Goal: Information Seeking & Learning: Learn about a topic

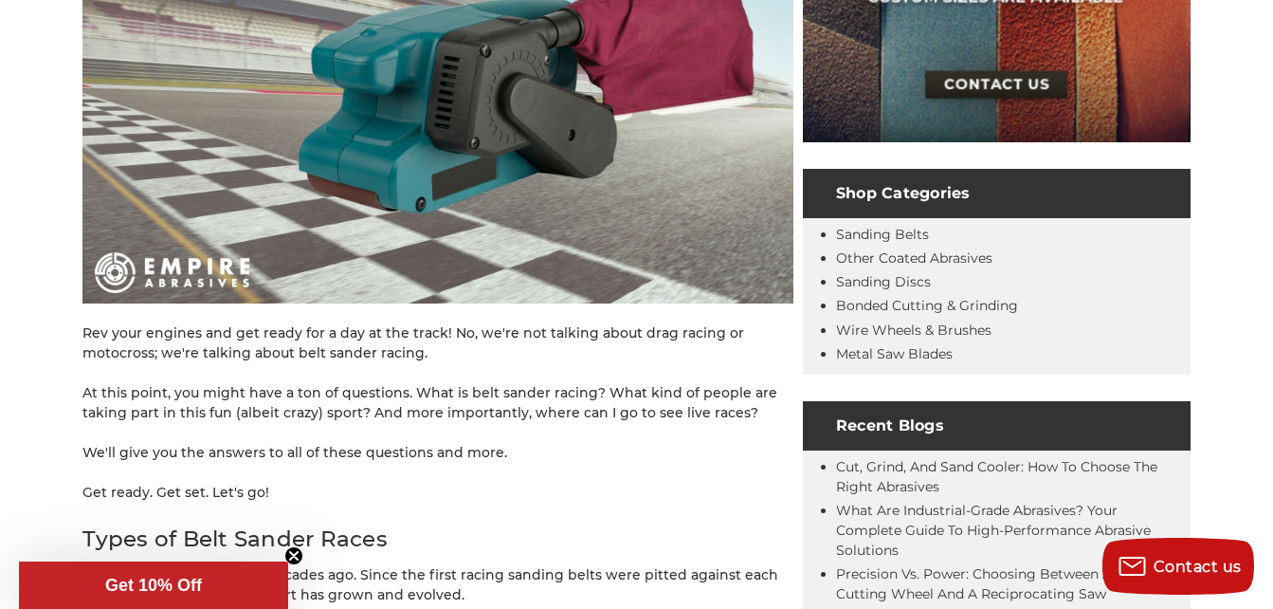
scroll to position [569, 0]
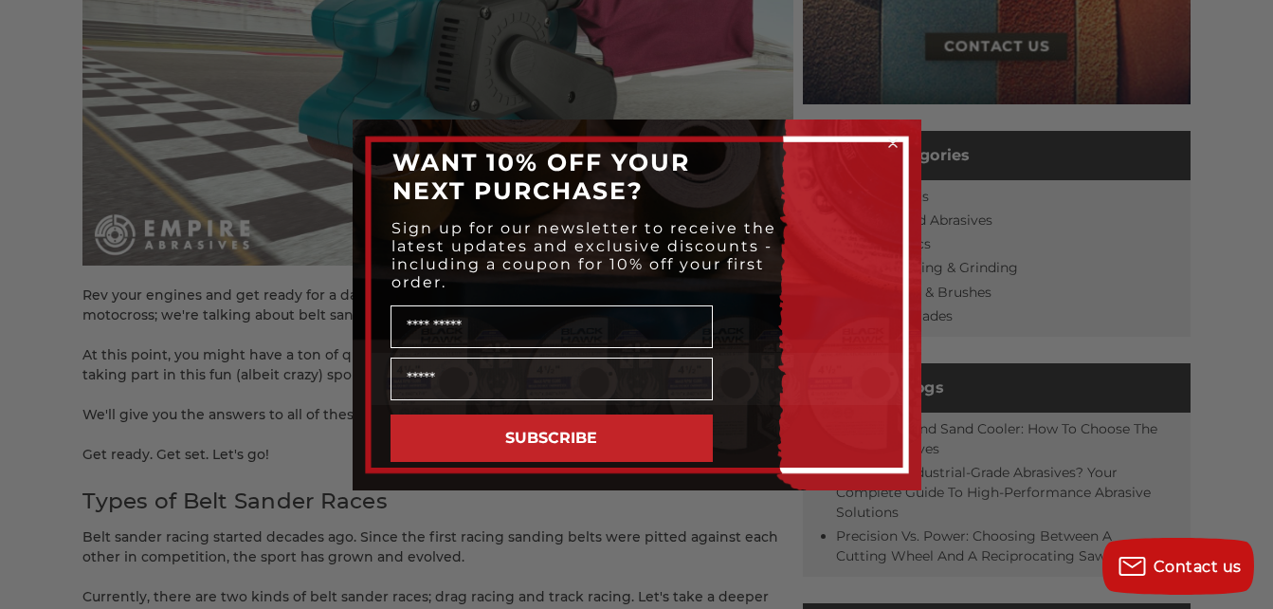
click at [893, 143] on icon "Close dialog" at bounding box center [893, 143] width 8 height 8
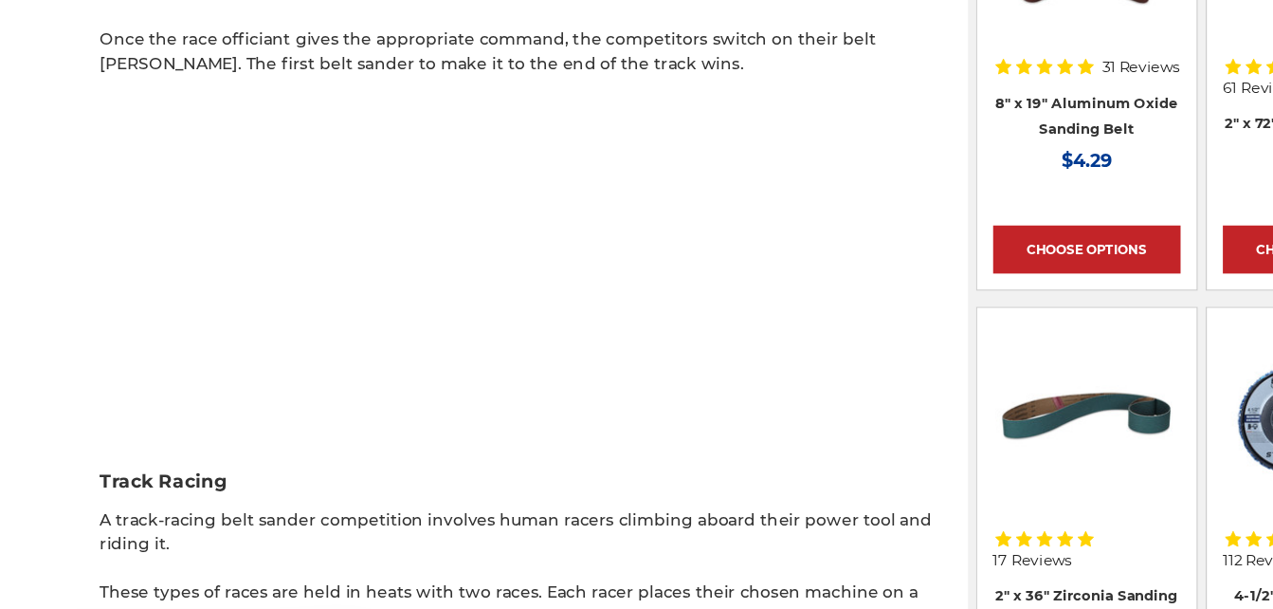
scroll to position [1334, 0]
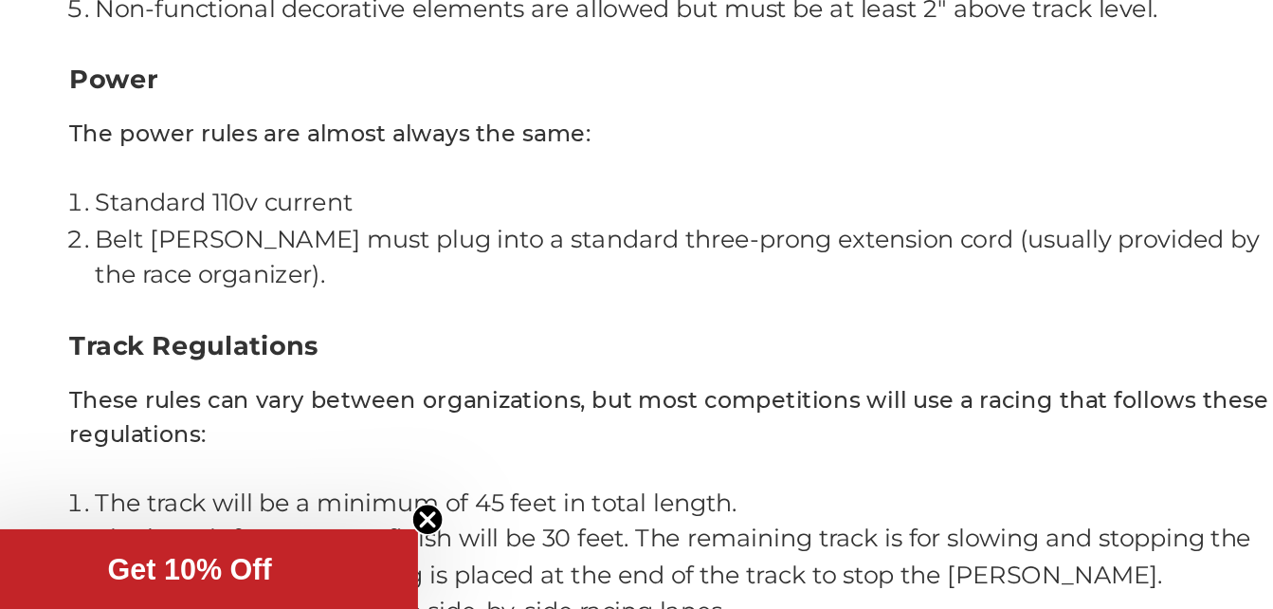
scroll to position [2870, 0]
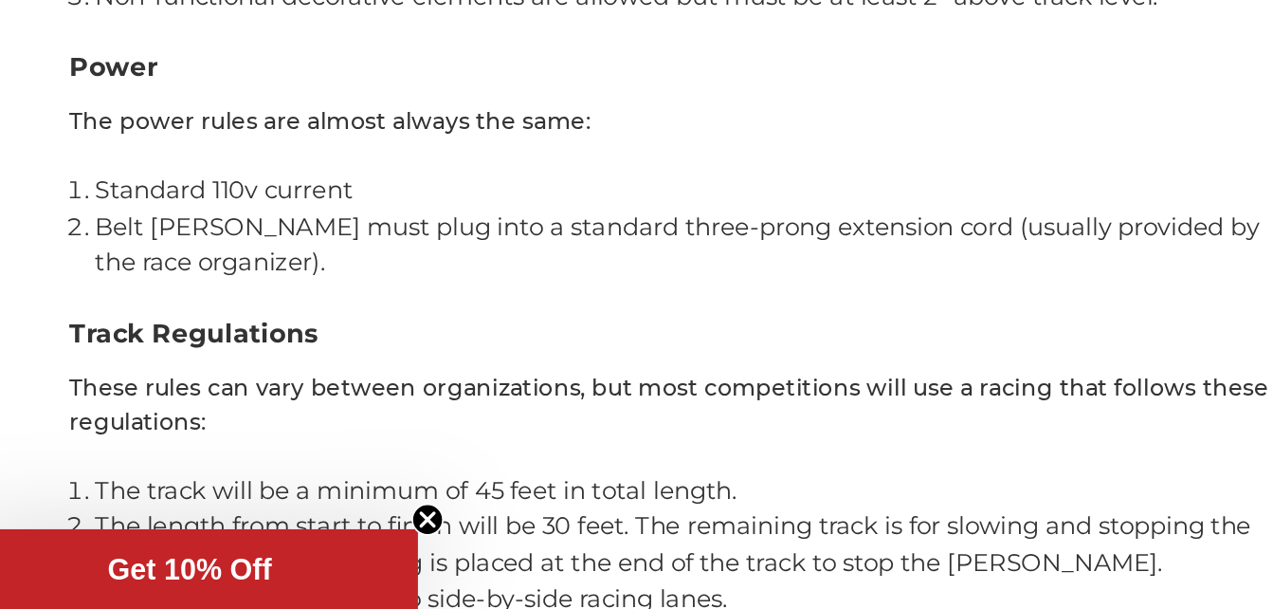
click at [295, 555] on icon "Close teaser" at bounding box center [294, 556] width 8 height 8
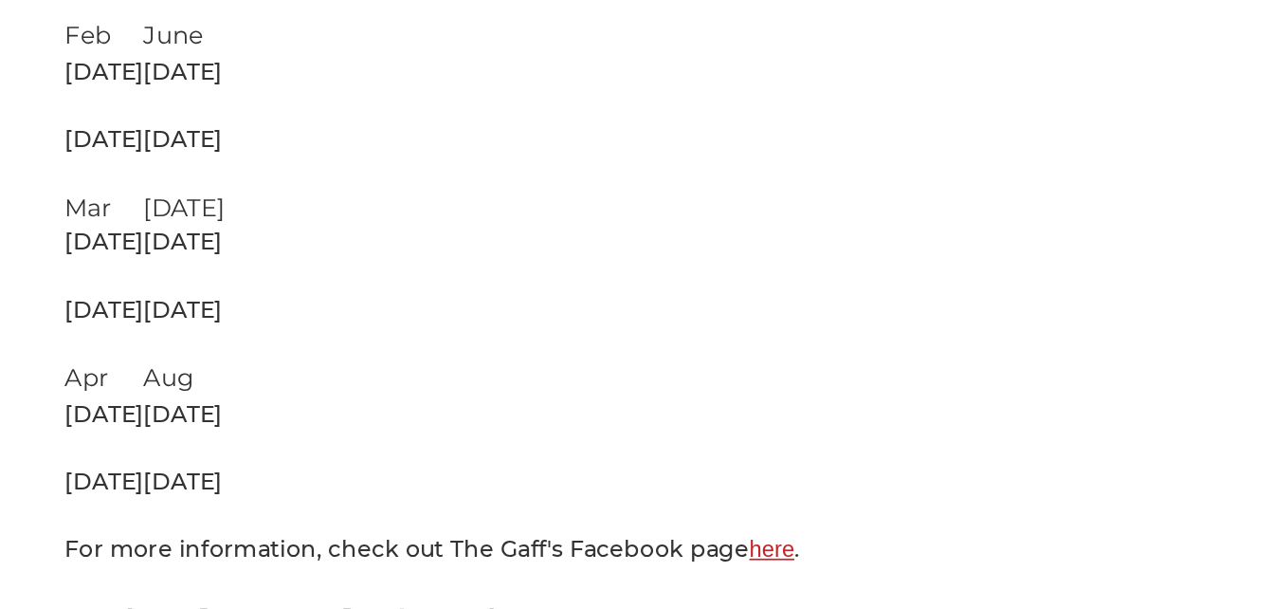
scroll to position [4120, 0]
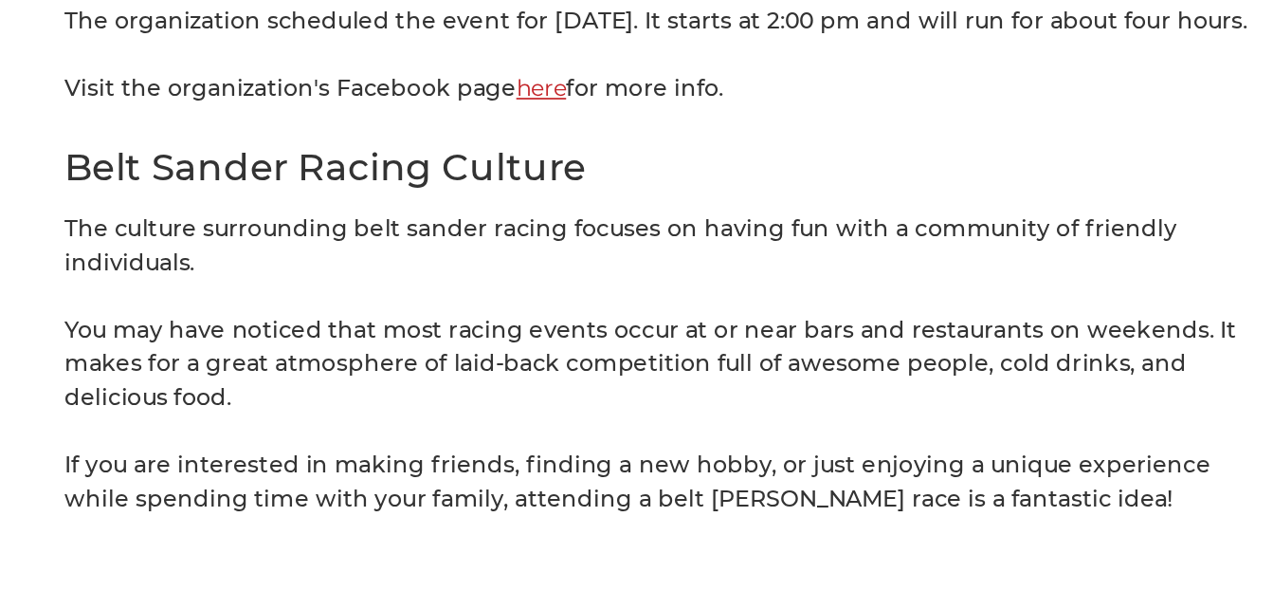
scroll to position [4573, 0]
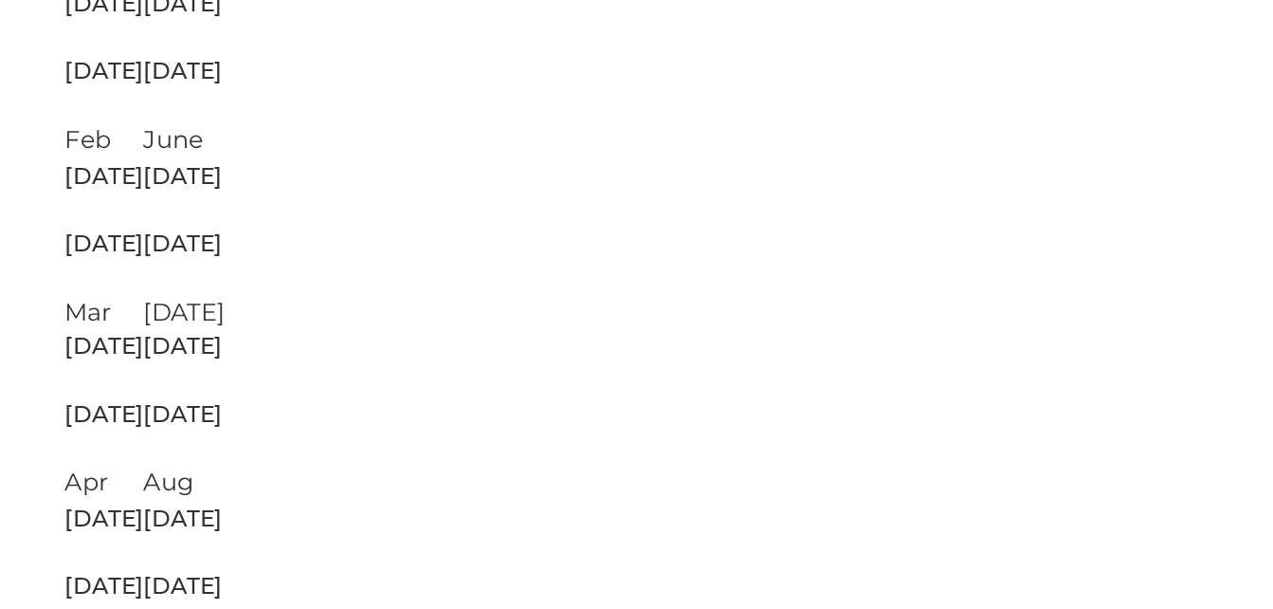
click at [723, 448] on p "[PERSON_NAME] & Sons LLC organizes the Northern [US_STATE] Belt Sander Races. T…" at bounding box center [437, 478] width 711 height 60
